Goal: Navigation & Orientation: Find specific page/section

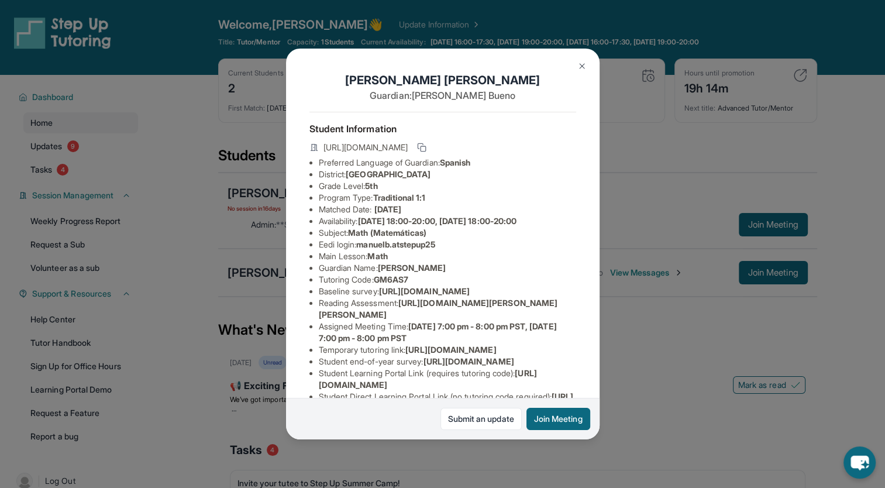
scroll to position [178, 0]
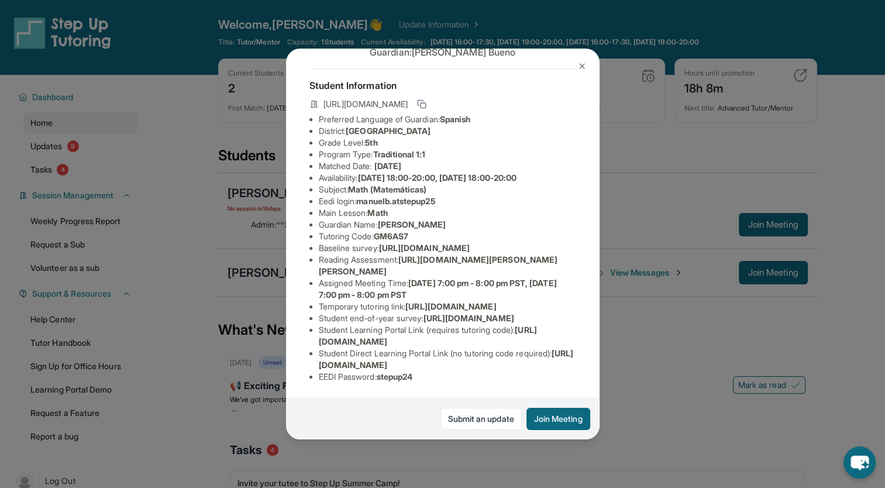
click at [614, 360] on div "[PERSON_NAME] [PERSON_NAME] Guardian: [PERSON_NAME] Student Information [URL][D…" at bounding box center [442, 244] width 885 height 488
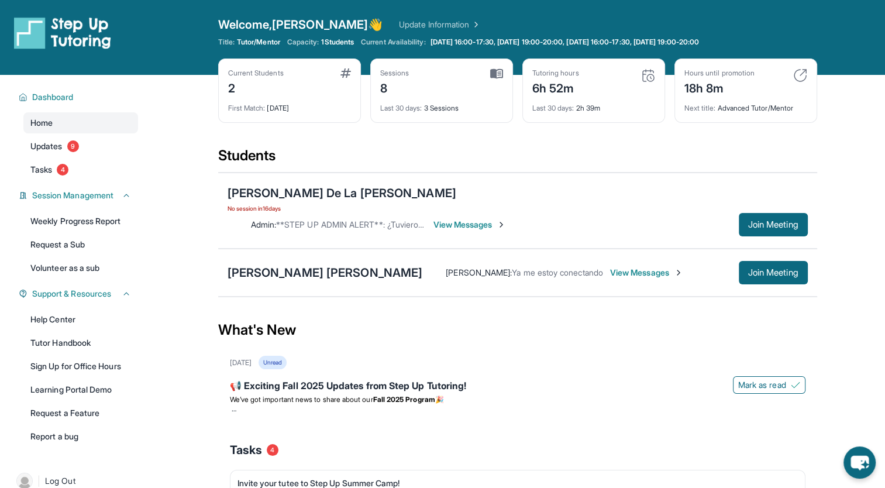
click at [594, 97] on div "Last 30 days : 2h 39m" at bounding box center [593, 105] width 123 height 16
click at [555, 104] on span "Last 30 days :" at bounding box center [553, 108] width 42 height 9
